Goal: Transaction & Acquisition: Obtain resource

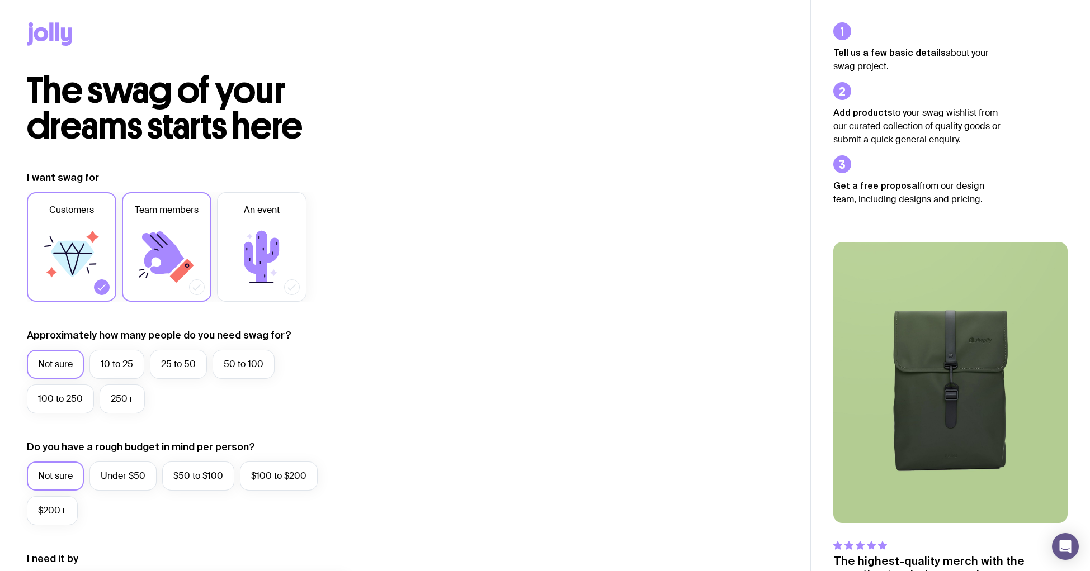
click at [167, 252] on icon at bounding box center [163, 252] width 42 height 43
click at [0, 0] on input "Team members" at bounding box center [0, 0] width 0 height 0
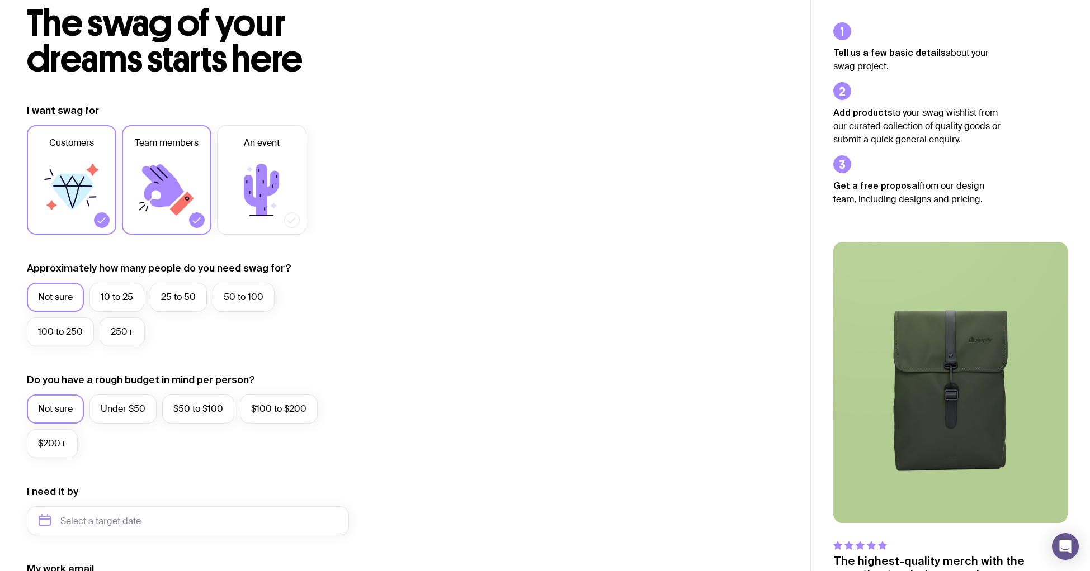
scroll to position [121, 0]
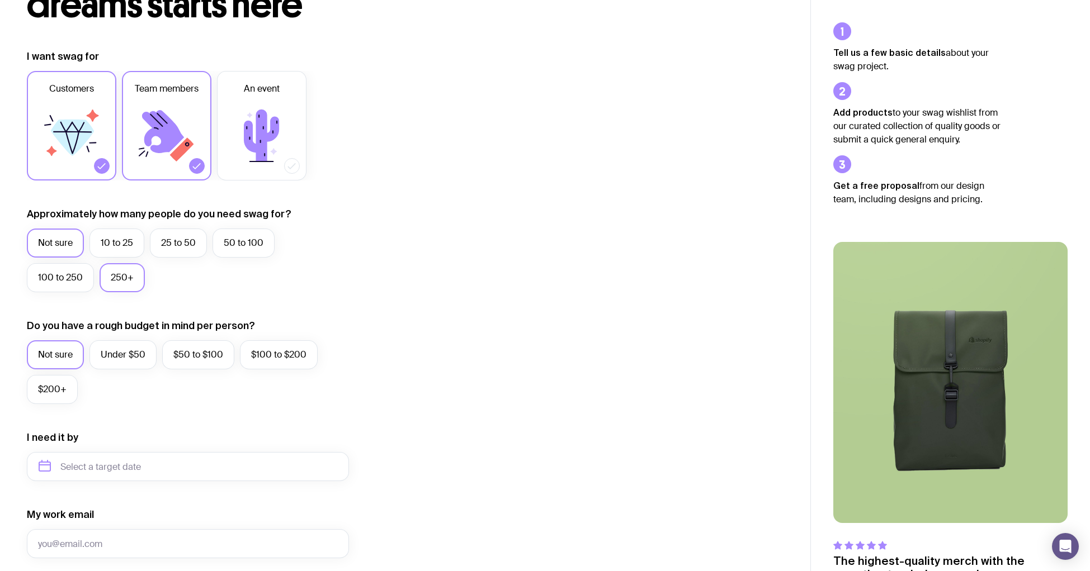
click at [110, 281] on label "250+" at bounding box center [122, 277] width 45 height 29
click at [0, 0] on input "250+" at bounding box center [0, 0] width 0 height 0
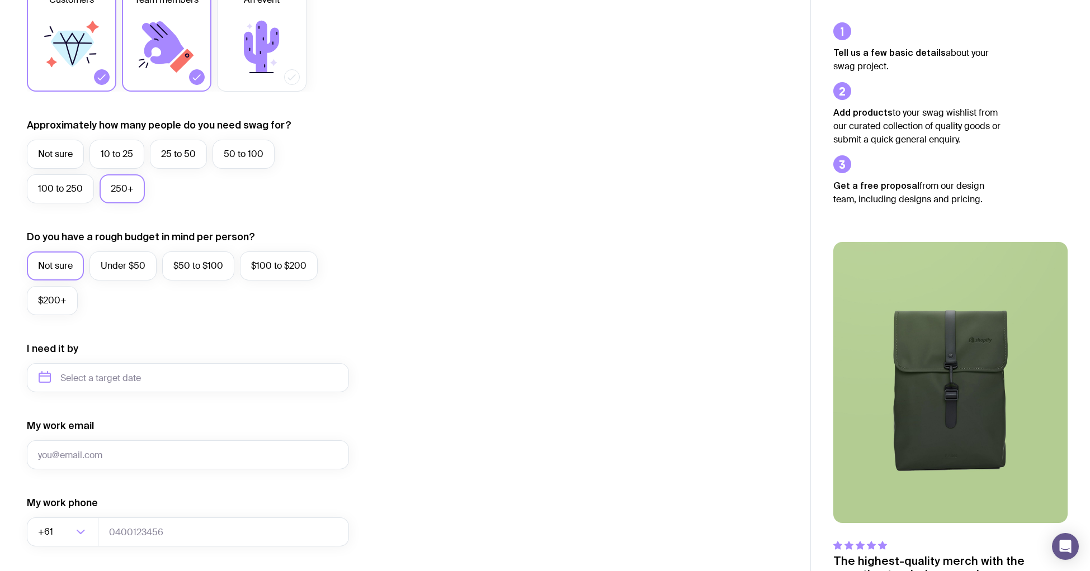
scroll to position [212, 0]
click at [122, 272] on label "Under $50" at bounding box center [122, 264] width 67 height 29
click at [0, 0] on input "Under $50" at bounding box center [0, 0] width 0 height 0
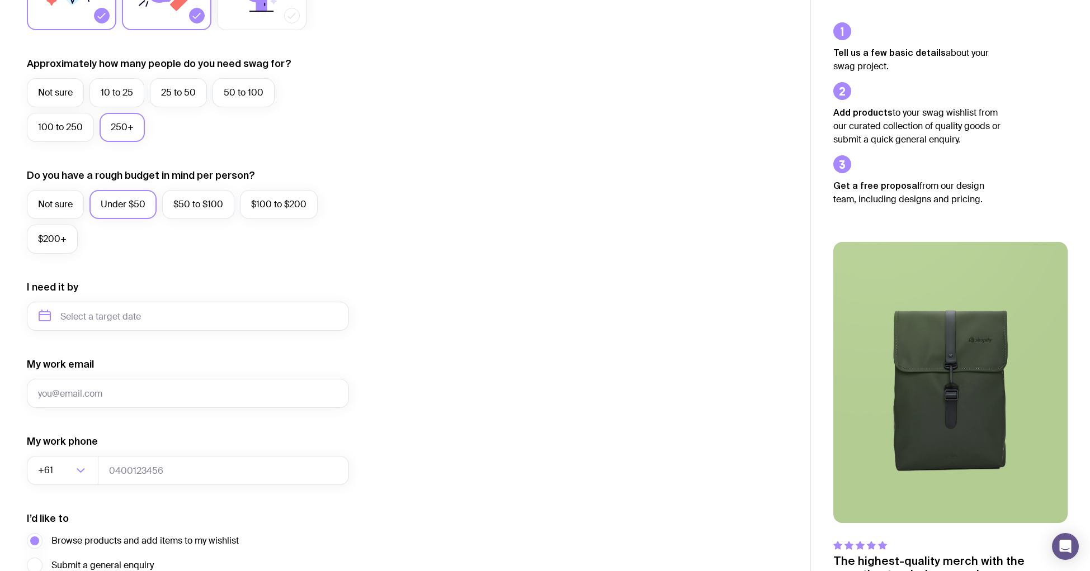
scroll to position [280, 0]
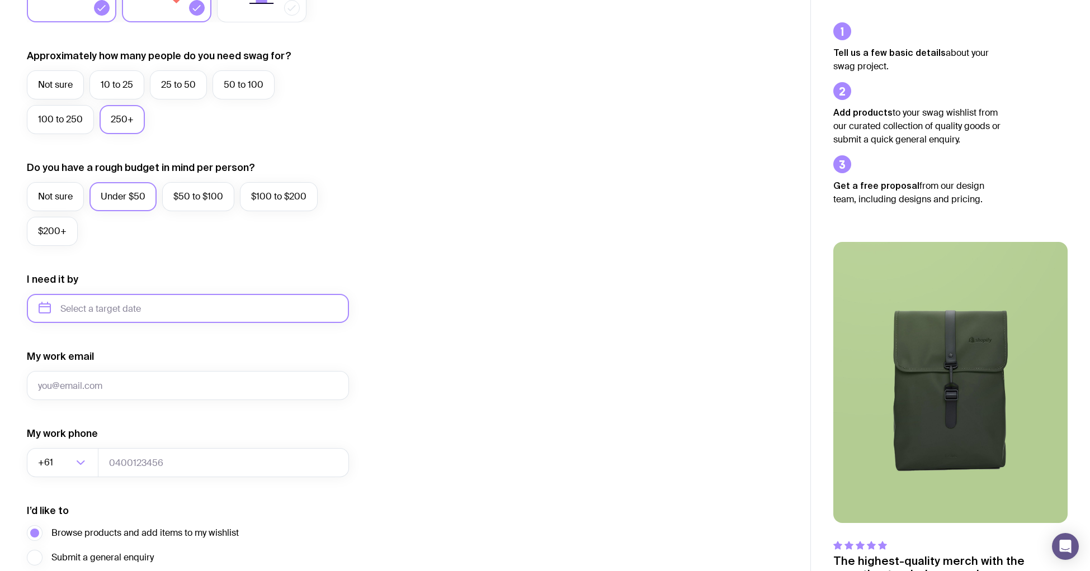
click at [153, 311] on input "text" at bounding box center [188, 308] width 322 height 29
click at [73, 435] on button "Sep" at bounding box center [52, 446] width 41 height 22
type input "[DATE]"
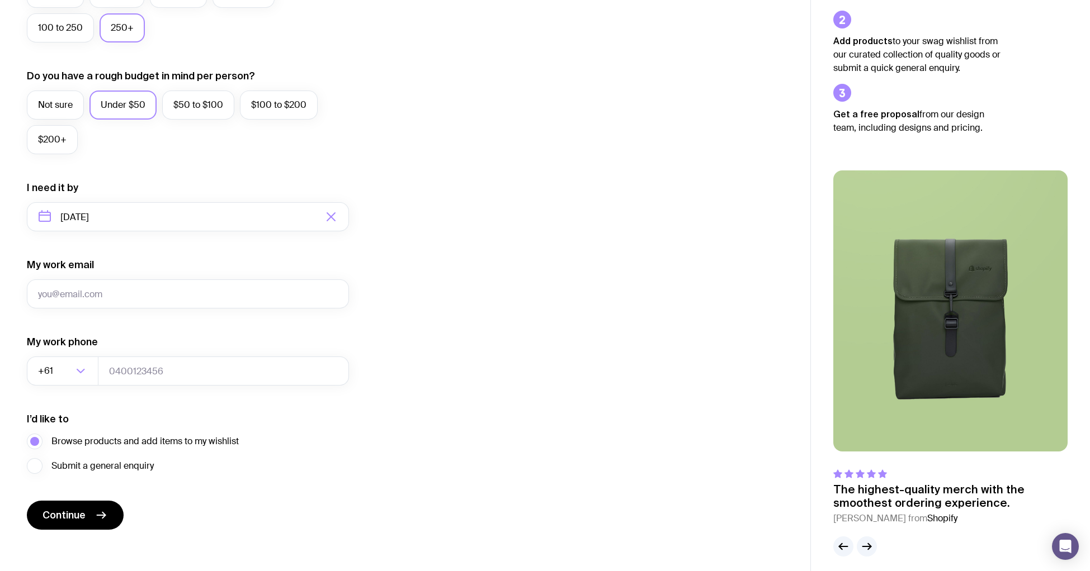
scroll to position [379, 0]
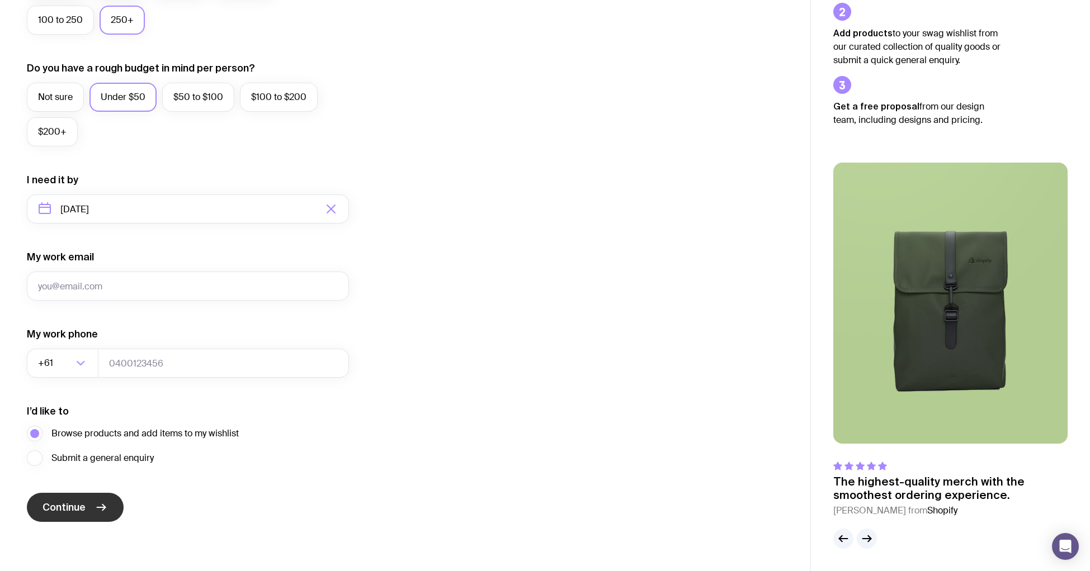
click at [68, 518] on button "Continue" at bounding box center [75, 507] width 97 height 29
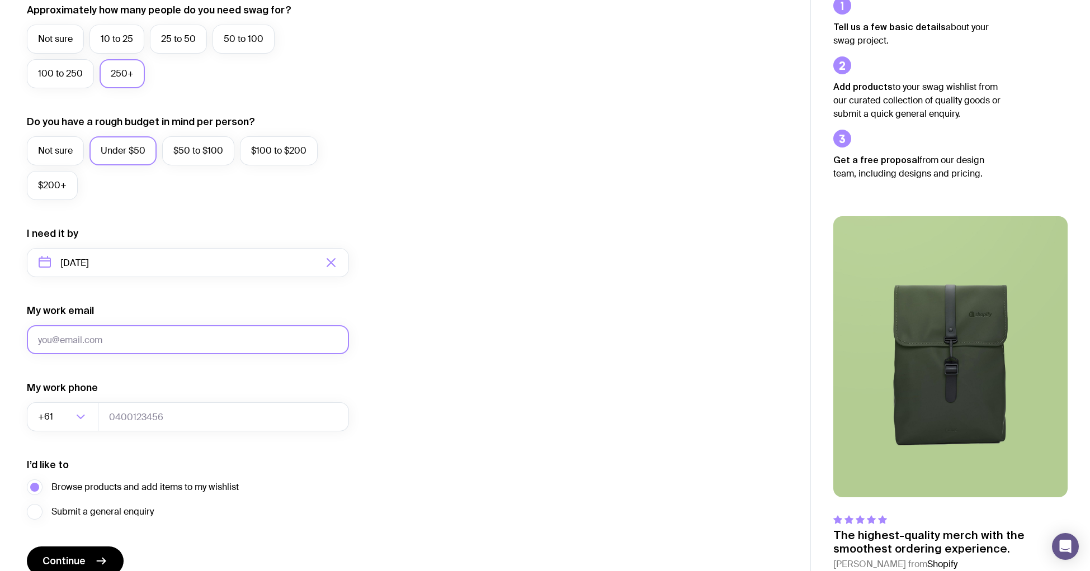
scroll to position [324, 0]
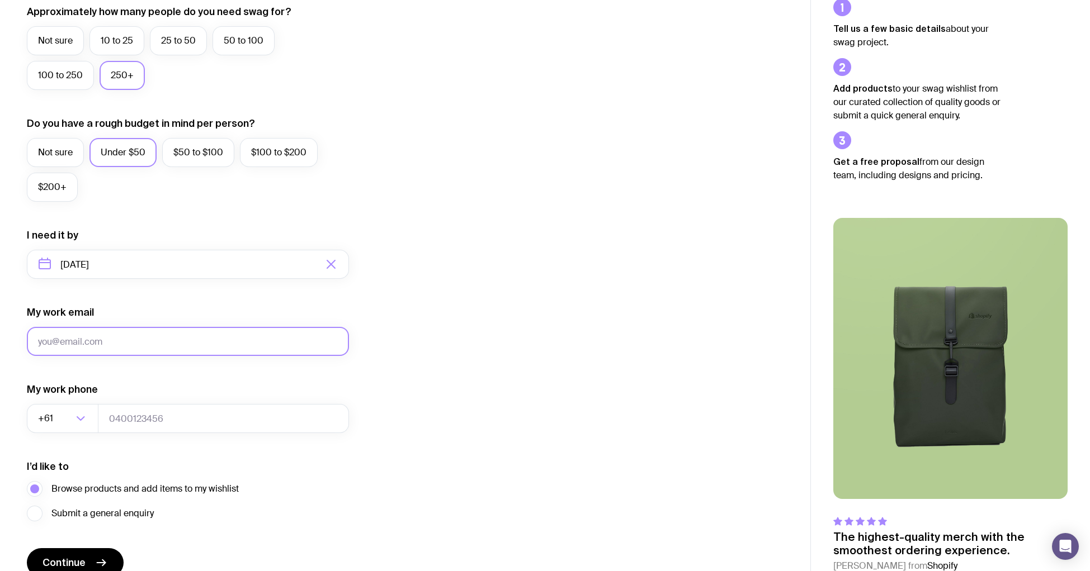
click at [144, 343] on input "My work email" at bounding box center [188, 341] width 322 height 29
type input "[PERSON_NAME][EMAIL_ADDRESS][DOMAIN_NAME]"
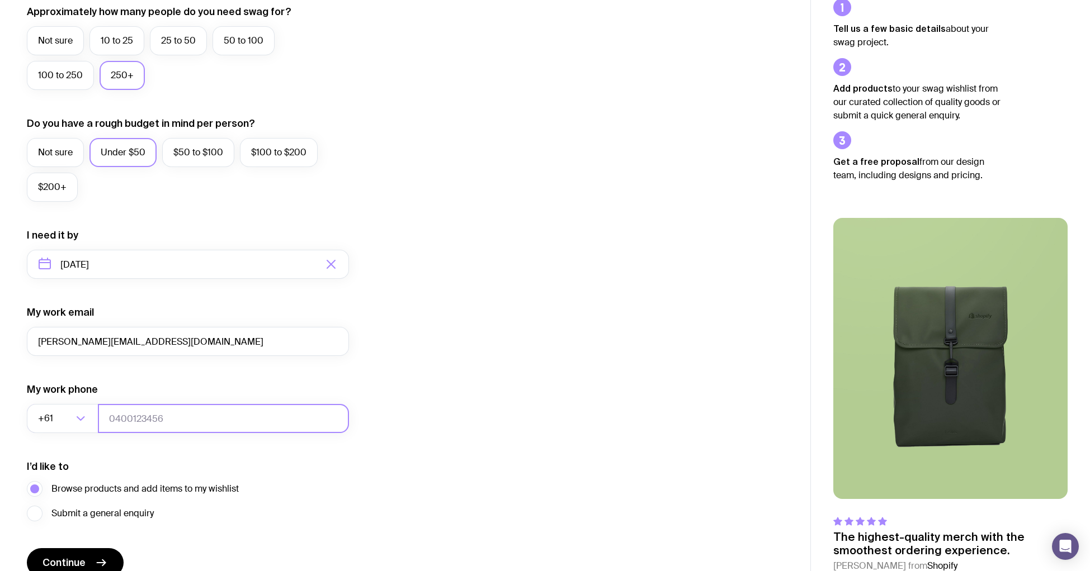
click at [170, 413] on input "tel" at bounding box center [223, 418] width 251 height 29
type input "0409822302"
click at [242, 466] on div "I’d like to Browse products and add items to my wishlist Submit a general enqui…" at bounding box center [188, 490] width 322 height 61
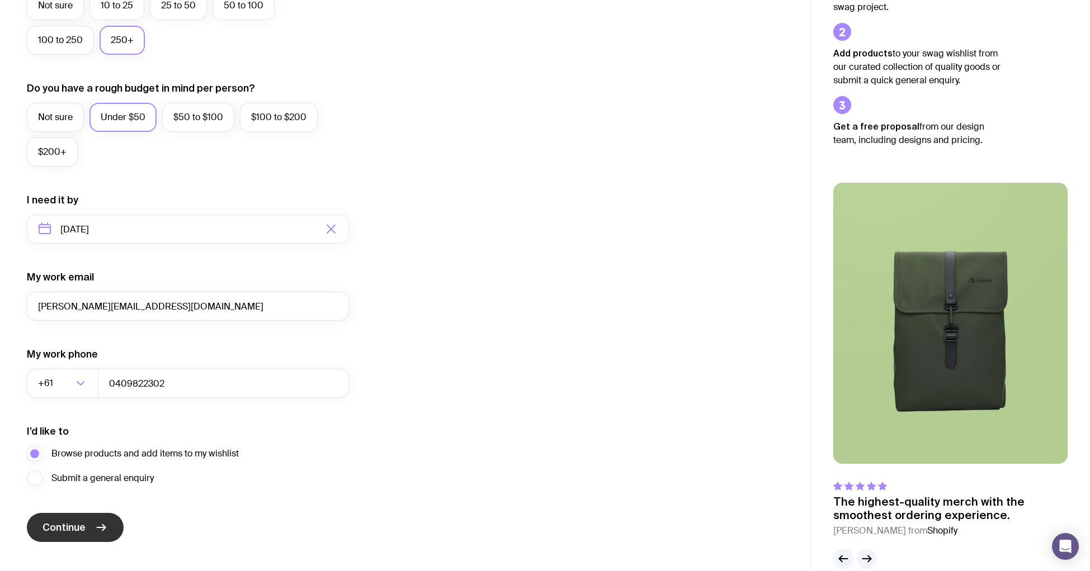
scroll to position [379, 0]
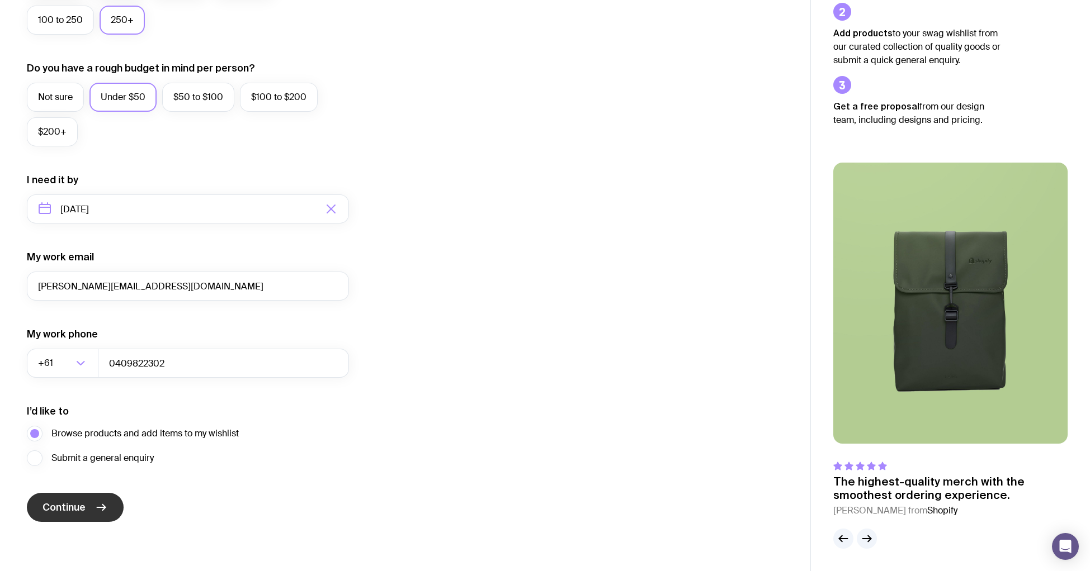
click at [80, 506] on span "Continue" at bounding box center [63, 507] width 43 height 13
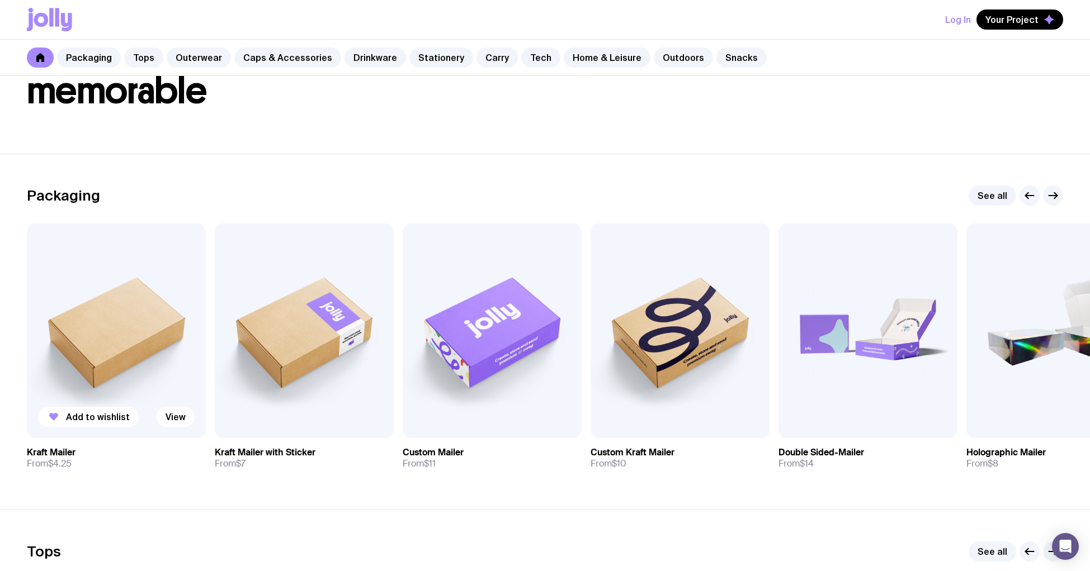
scroll to position [82, 0]
click at [375, 58] on link "Drinkware" at bounding box center [374, 58] width 61 height 20
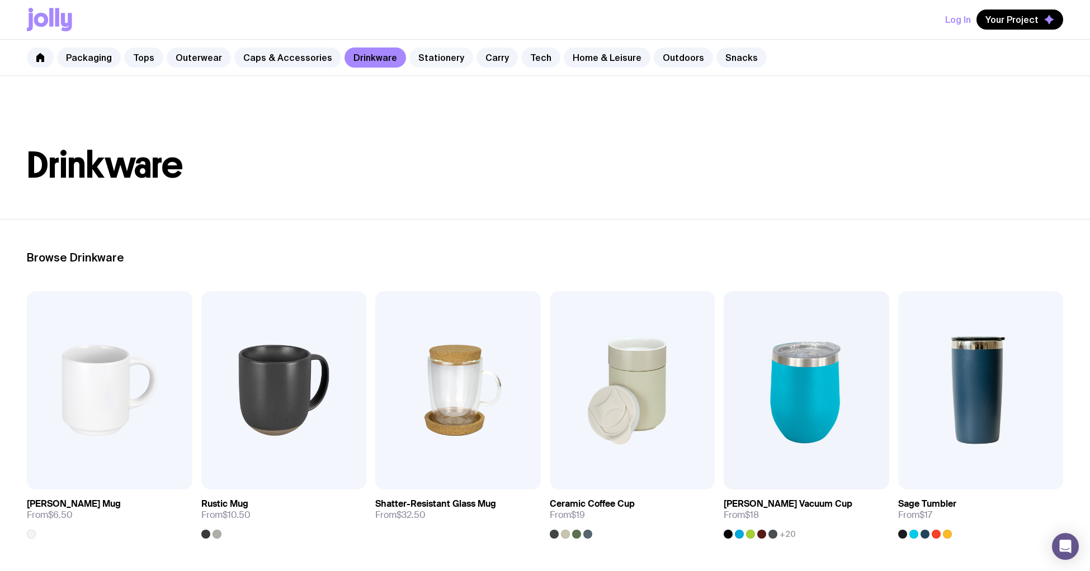
click at [434, 63] on link "Stationery" at bounding box center [441, 58] width 64 height 20
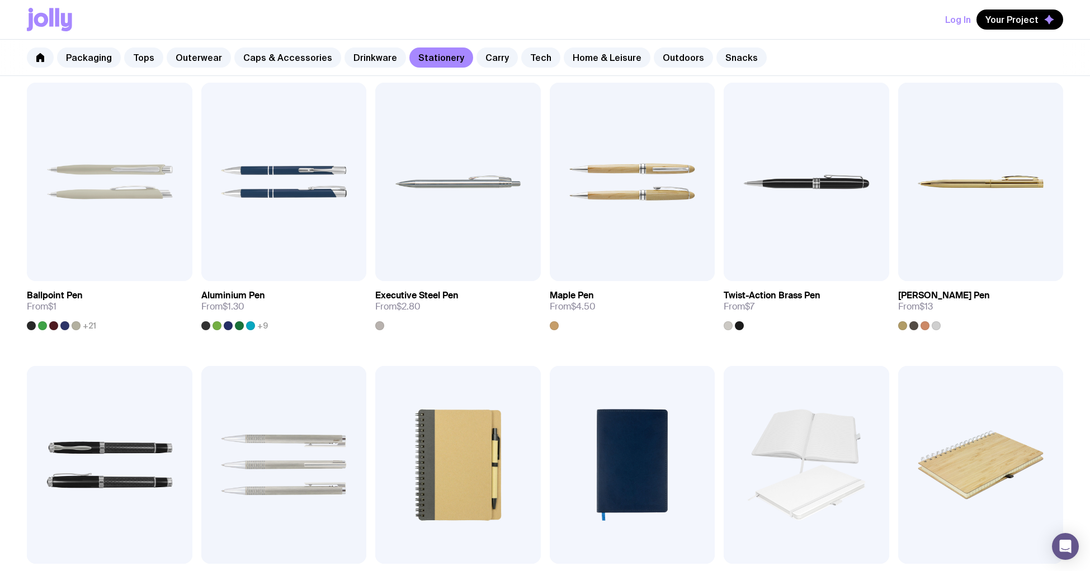
scroll to position [209, 0]
click at [103, 262] on span "Add to wishlist" at bounding box center [98, 259] width 64 height 11
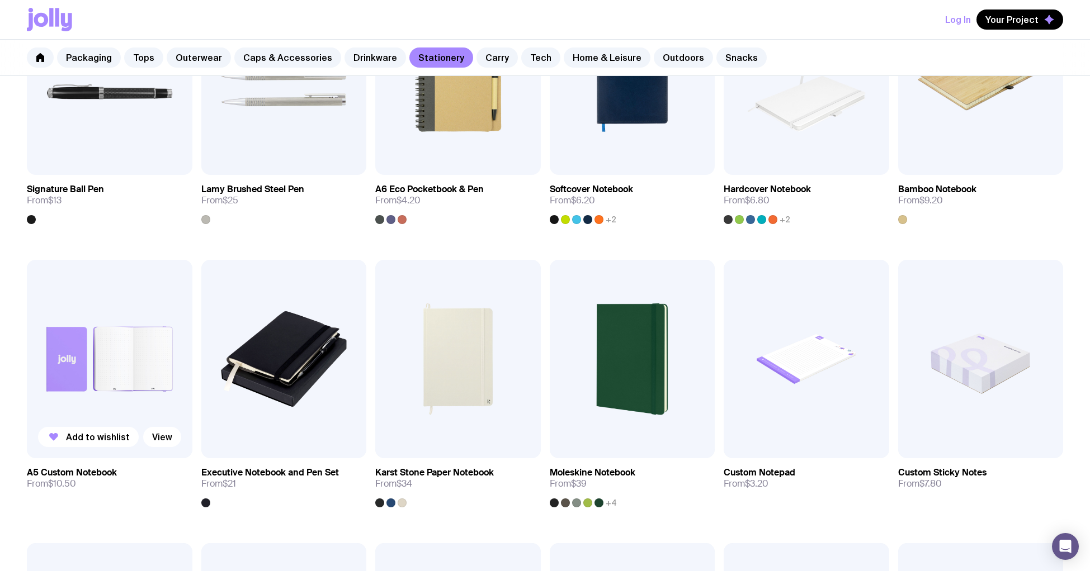
scroll to position [617, 0]
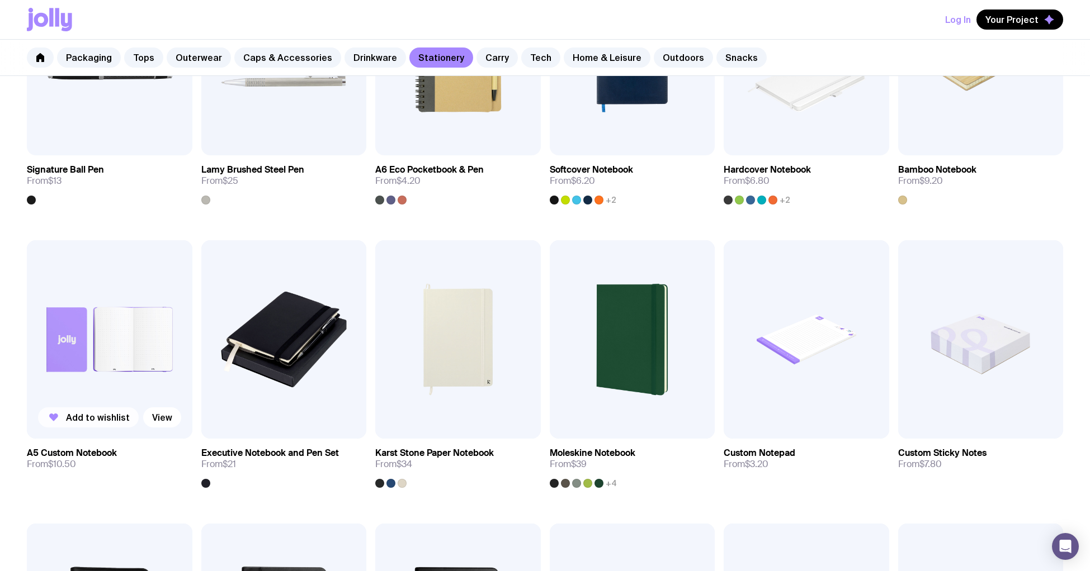
click at [100, 422] on span "Add to wishlist" at bounding box center [98, 417] width 64 height 11
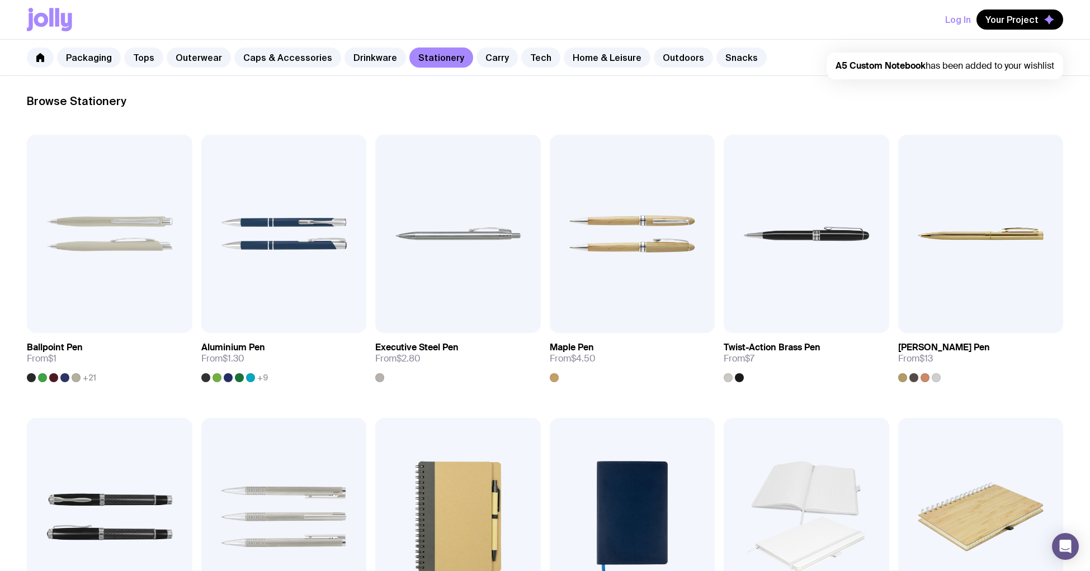
scroll to position [93, 0]
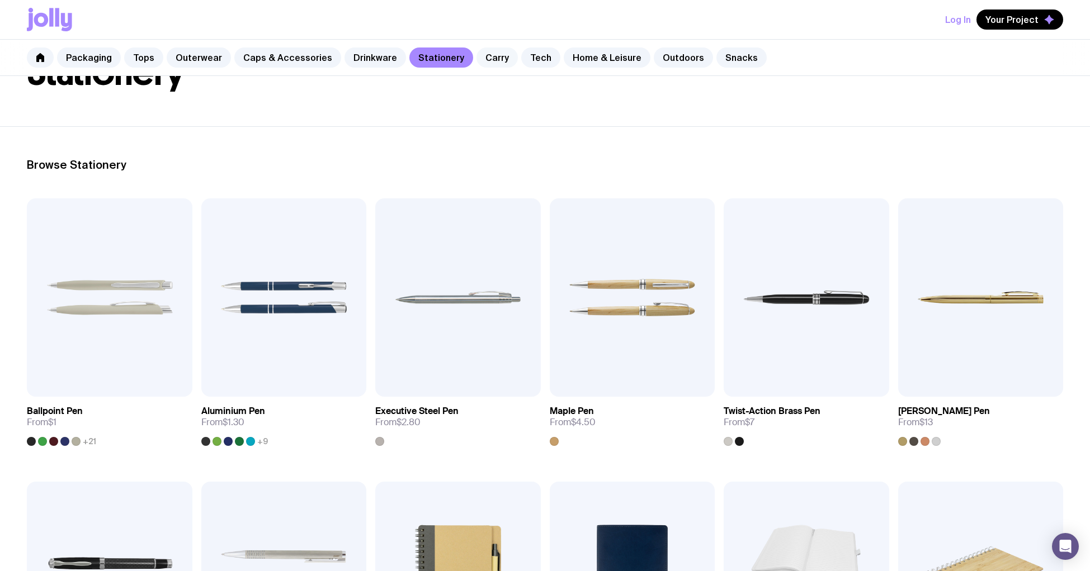
click at [488, 58] on link "Carry" at bounding box center [496, 58] width 41 height 20
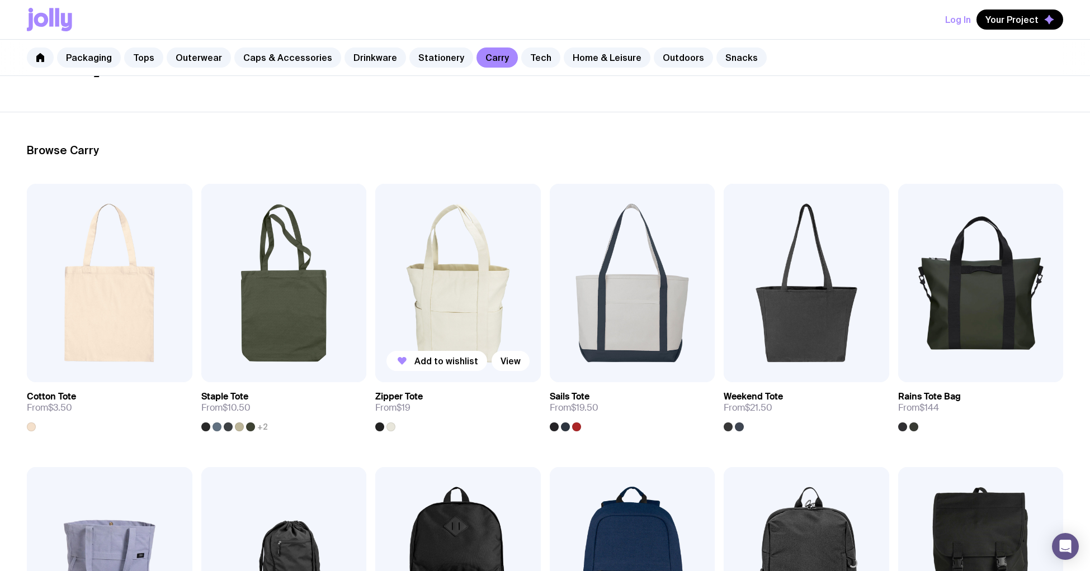
scroll to position [108, 0]
click at [98, 363] on span "Add to wishlist" at bounding box center [98, 360] width 64 height 11
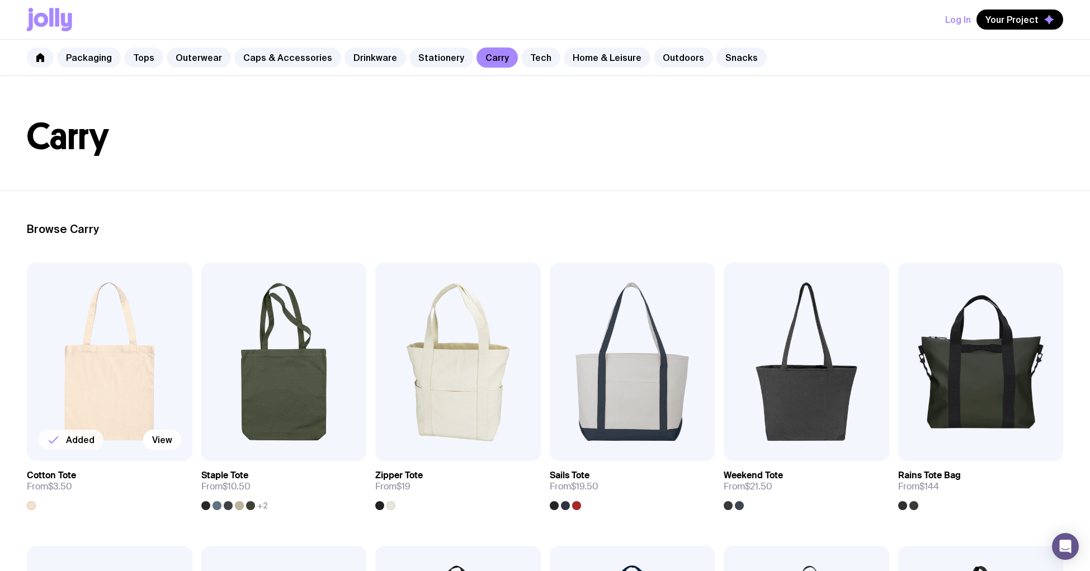
scroll to position [0, 0]
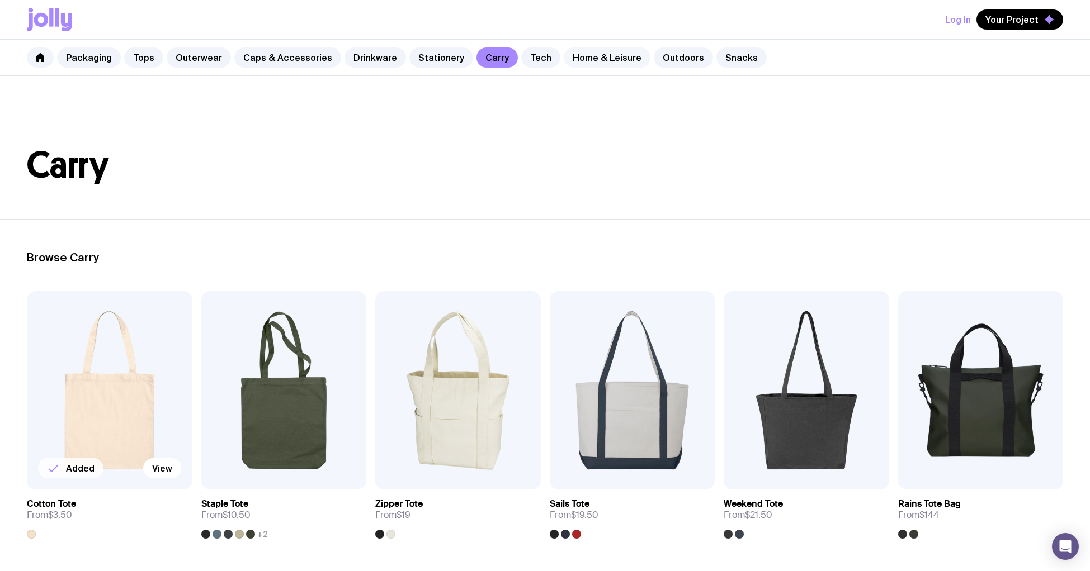
click at [596, 57] on link "Home & Leisure" at bounding box center [607, 58] width 87 height 20
